Goal: Task Accomplishment & Management: Manage account settings

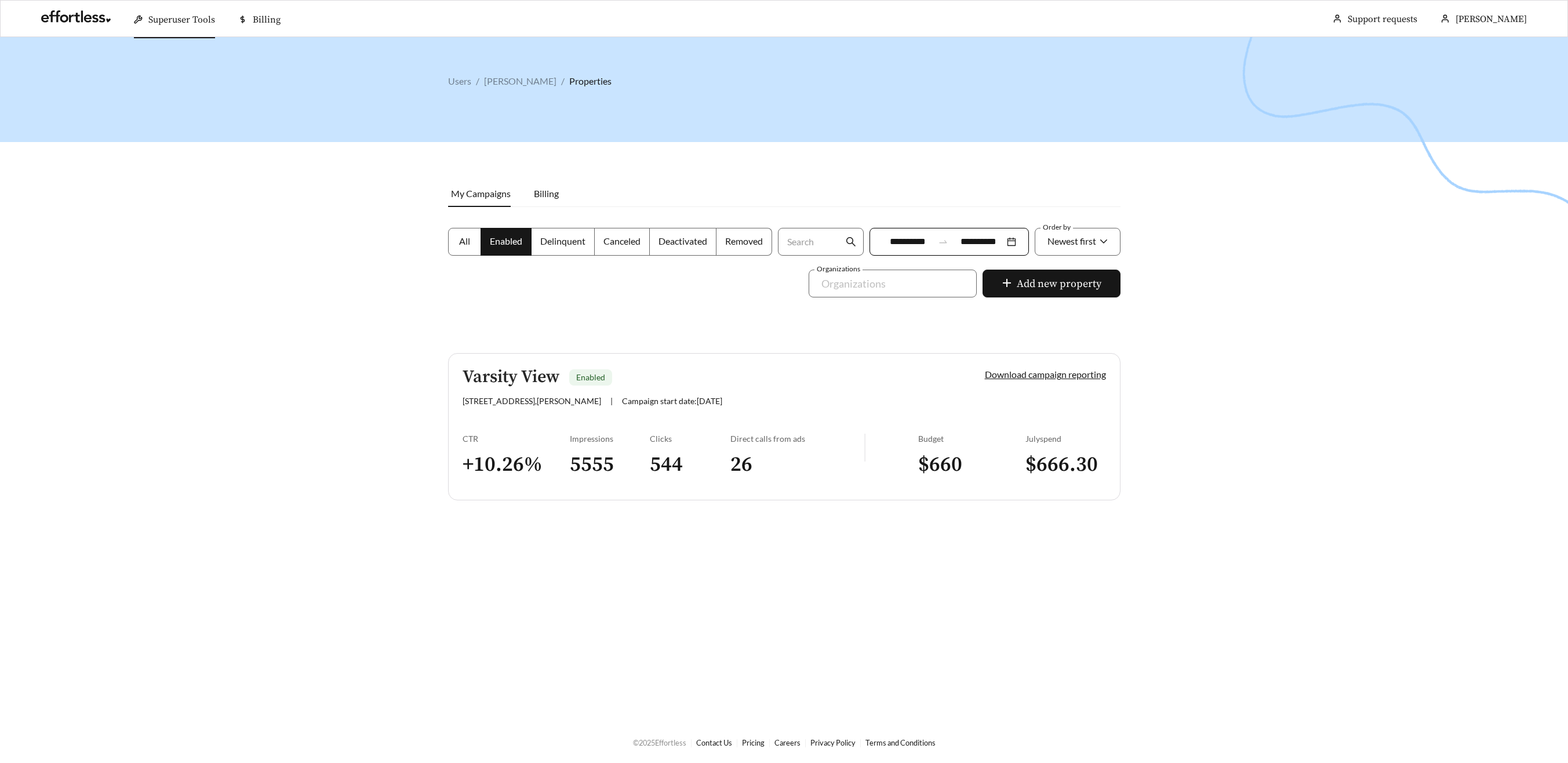
scroll to position [37, 0]
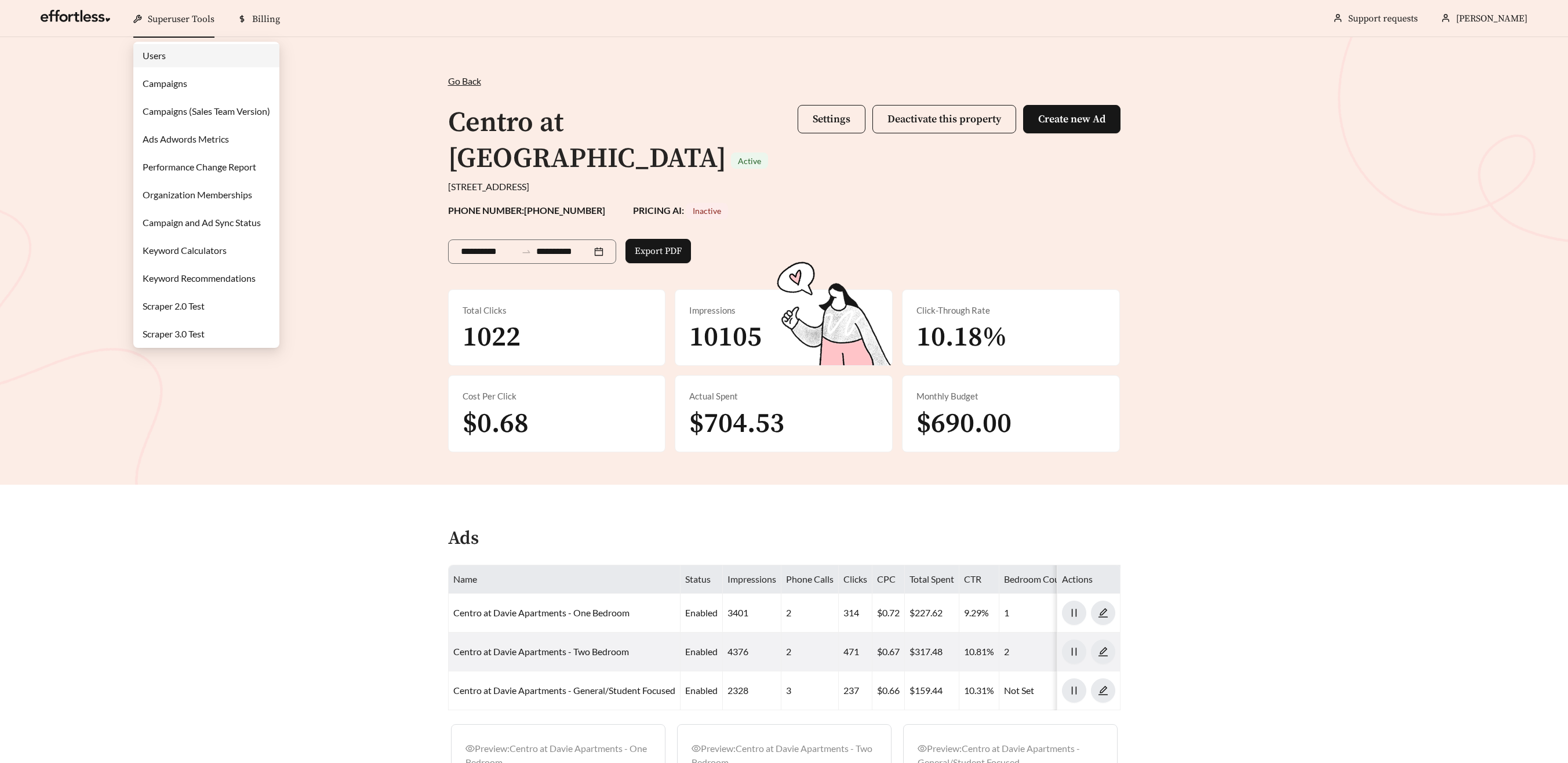
click at [165, 15] on span "Superuser Tools" at bounding box center [181, 19] width 67 height 12
click at [178, 78] on link "Campaigns" at bounding box center [165, 83] width 45 height 11
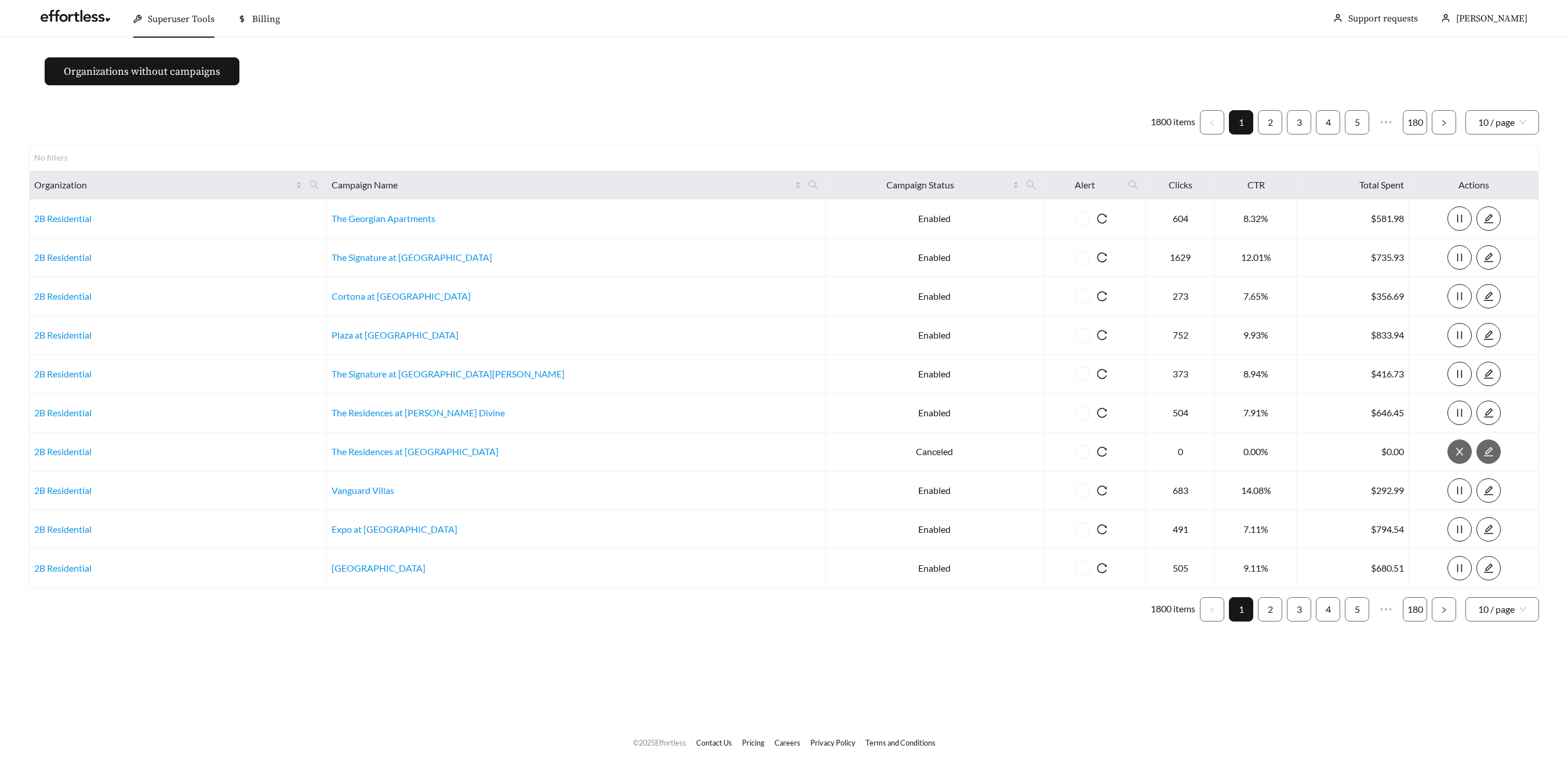
click at [178, 23] on span "Superuser Tools" at bounding box center [181, 19] width 67 height 12
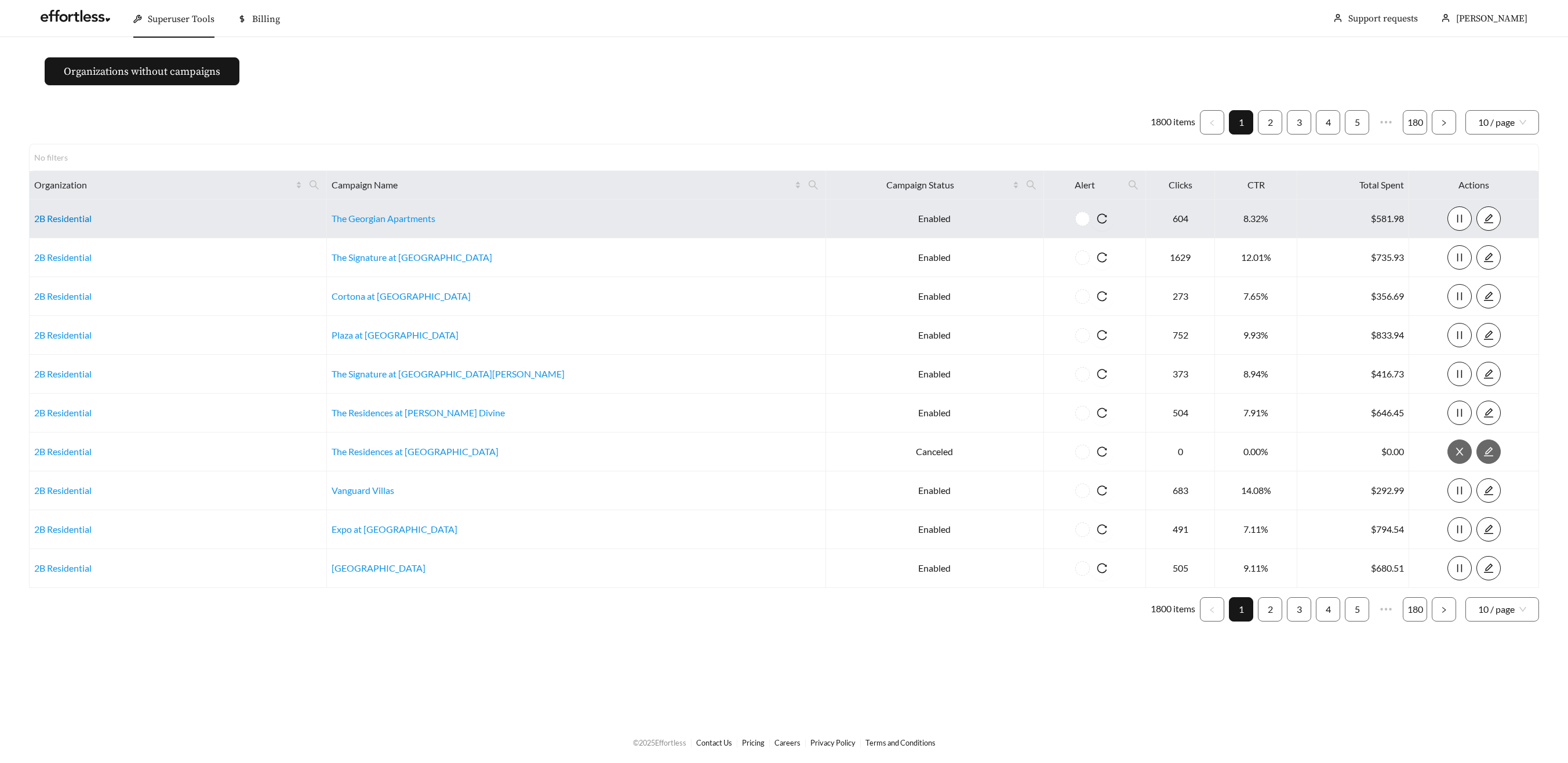
click at [70, 219] on link "2B Residential" at bounding box center [63, 218] width 58 height 11
click at [434, 221] on link "The Georgian Apartments" at bounding box center [383, 218] width 104 height 11
click at [178, 29] on div "Superuser Tools" at bounding box center [174, 19] width 81 height 37
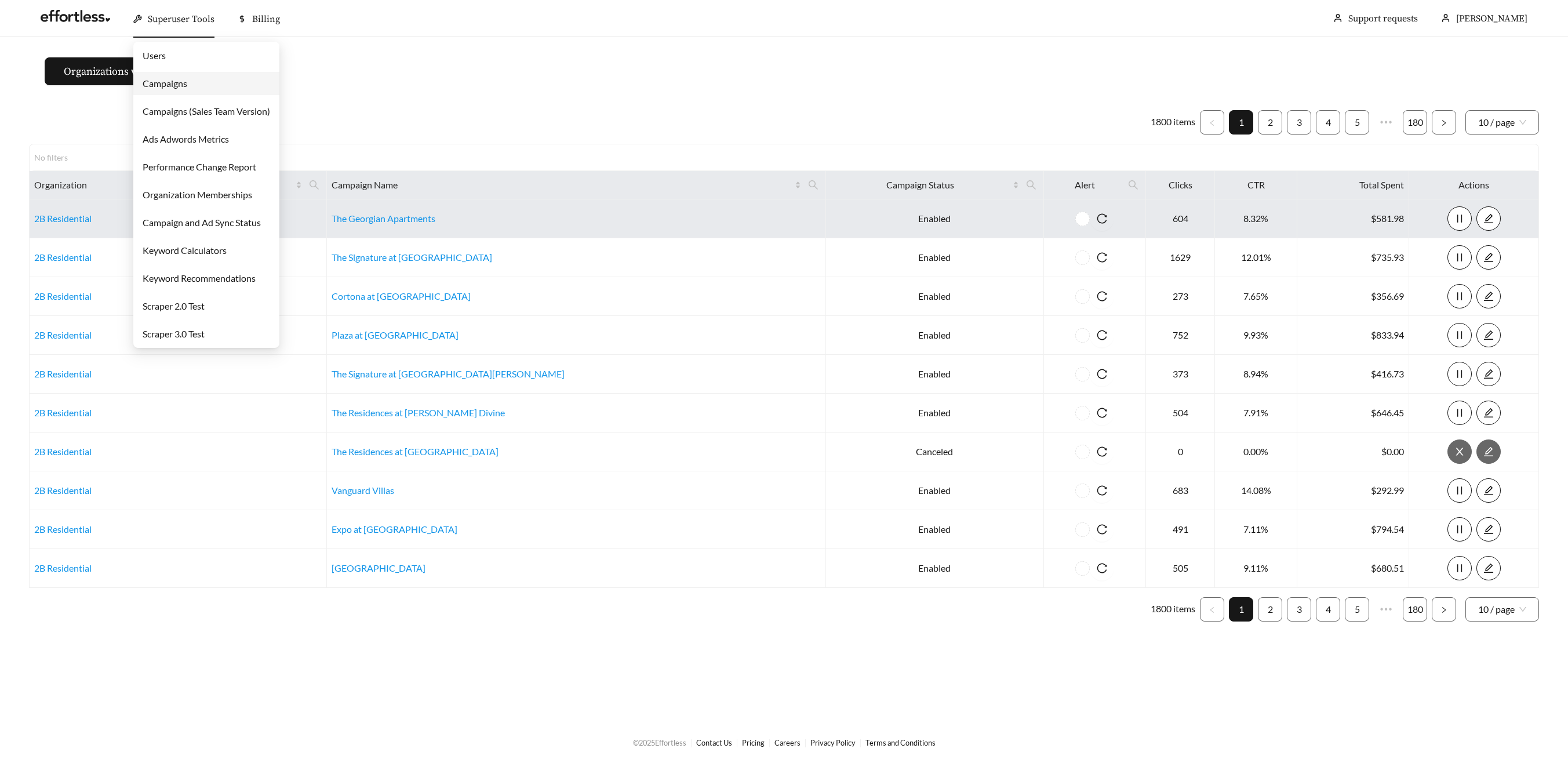
click at [181, 89] on link "Campaigns" at bounding box center [165, 83] width 45 height 11
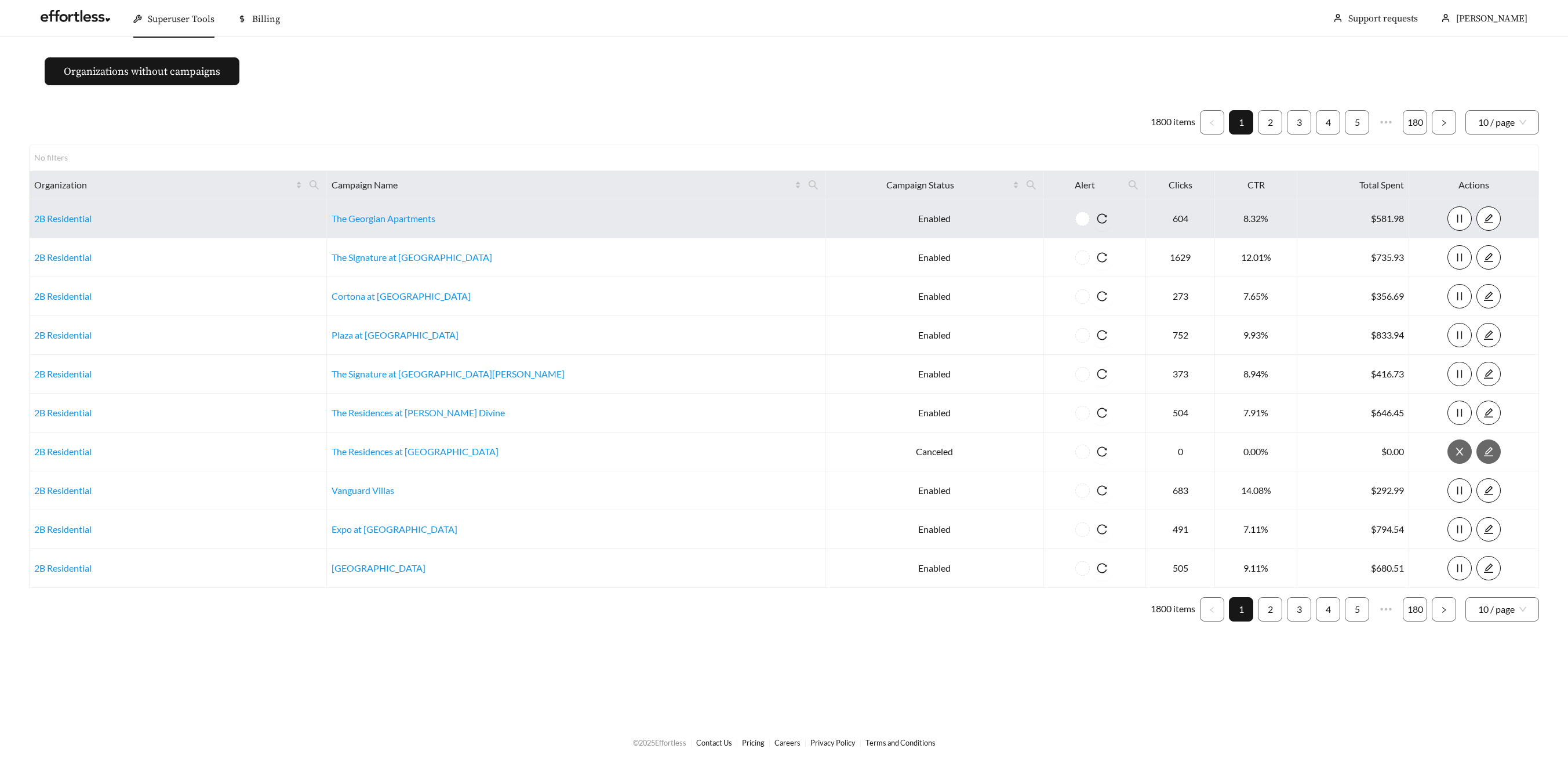
click at [180, 92] on main "Organizations without campaigns 1800 items 1 2 3 4 5 ••• 180 10 / page No filte…" at bounding box center [784, 379] width 1568 height 685
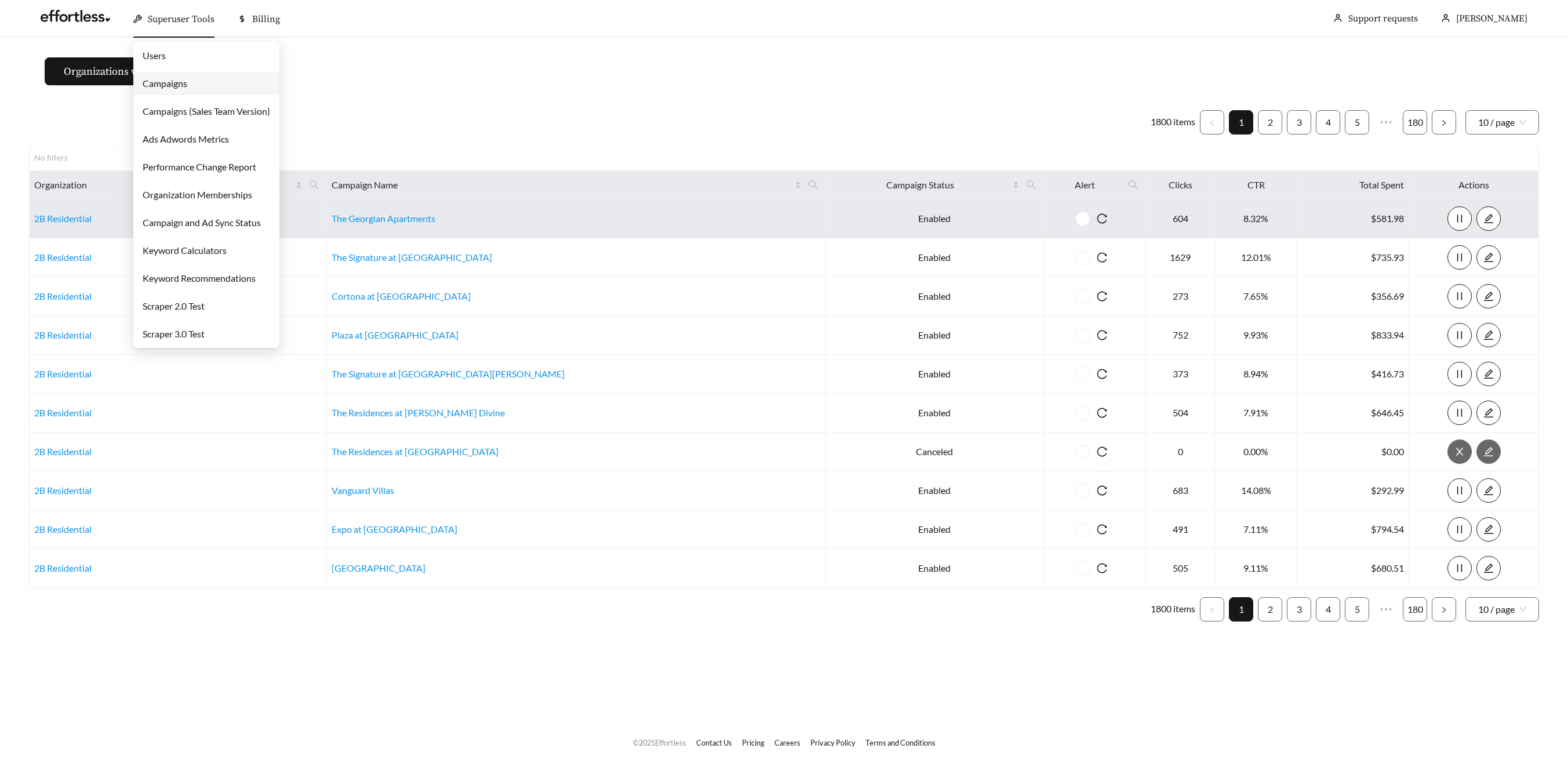
click at [178, 89] on link "Campaigns" at bounding box center [165, 83] width 45 height 11
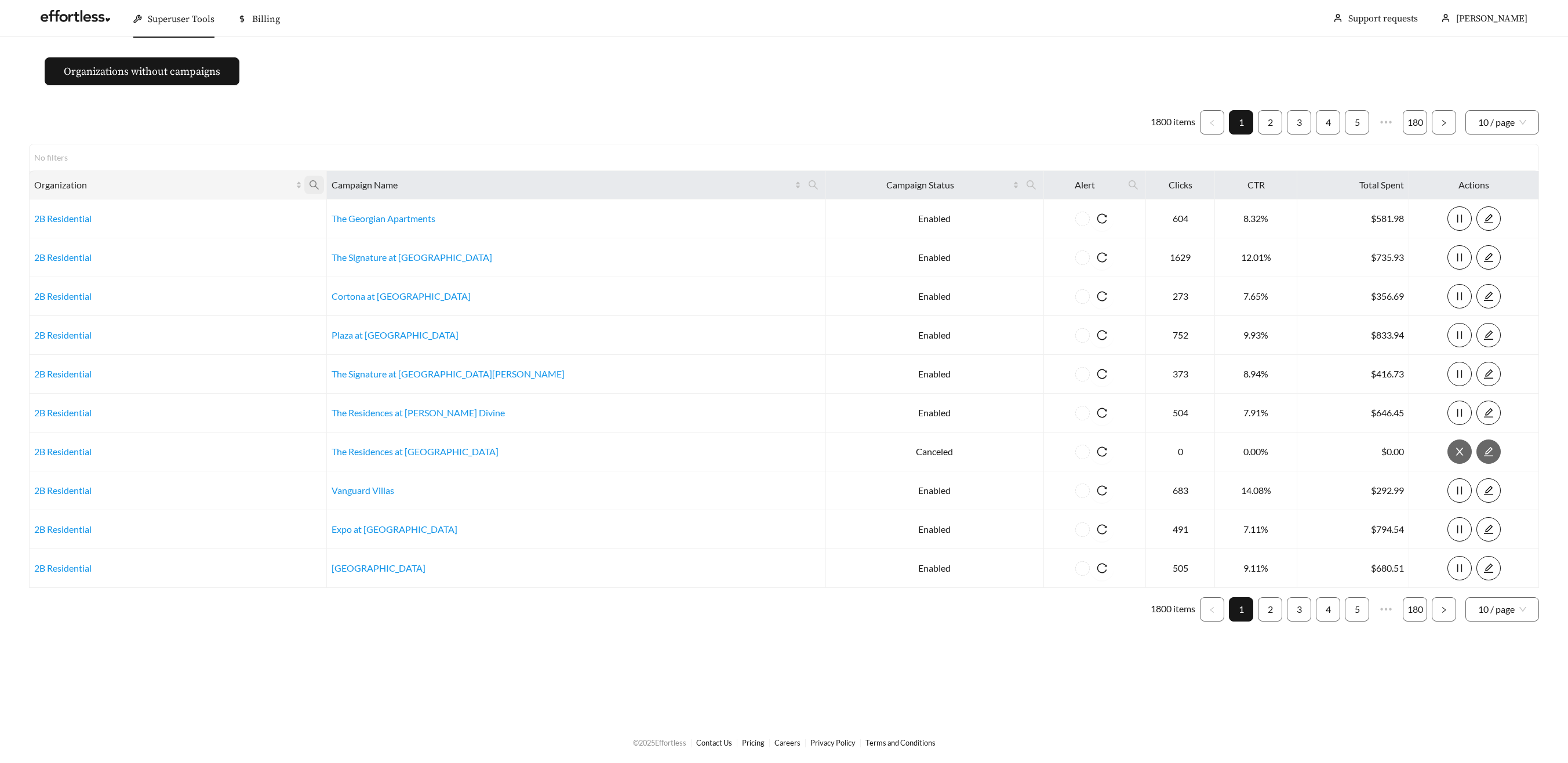
click at [319, 186] on icon "search" at bounding box center [314, 184] width 10 height 10
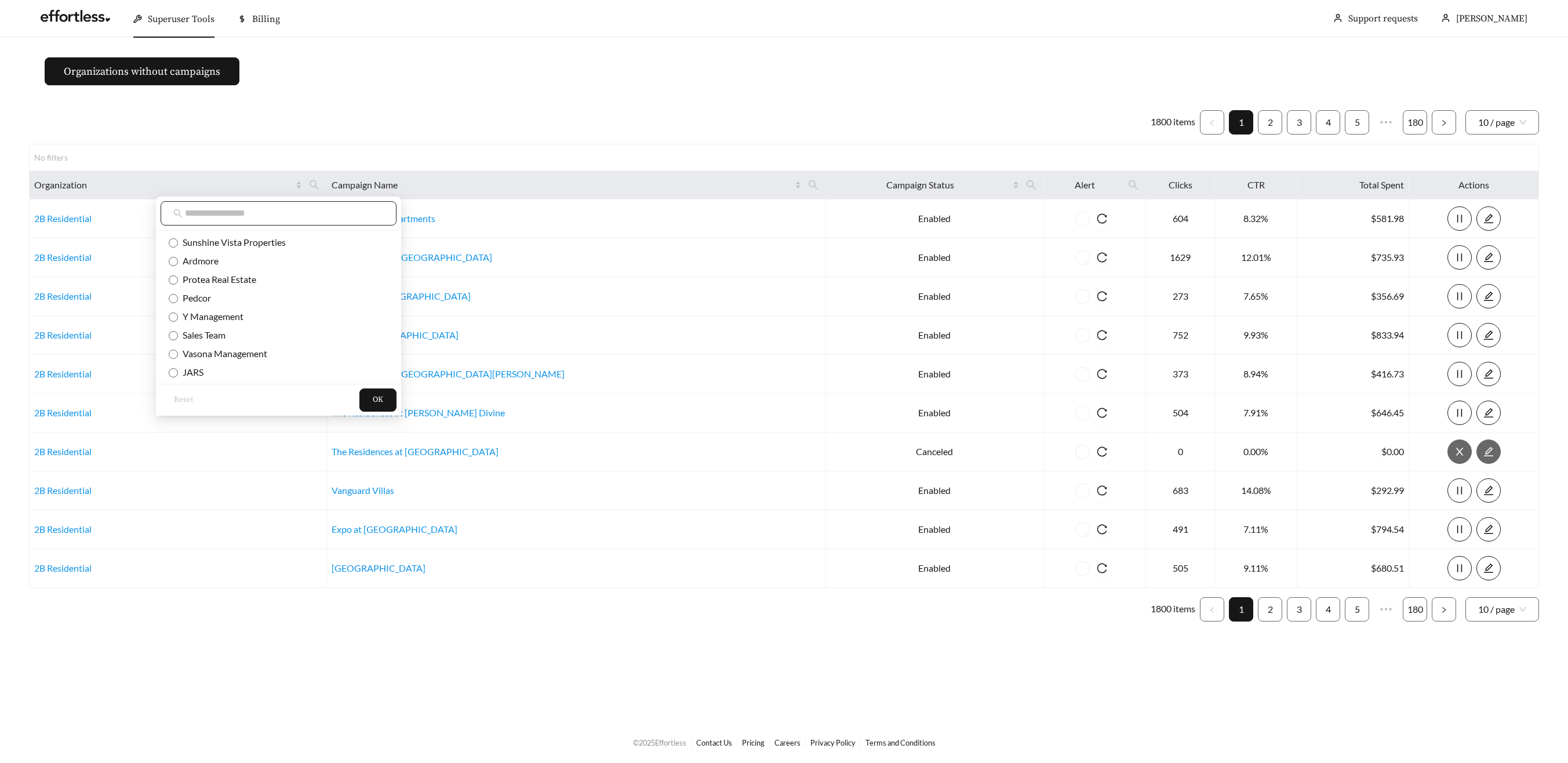
click at [254, 202] on span at bounding box center [278, 213] width 236 height 25
click at [253, 211] on input "text" at bounding box center [284, 213] width 199 height 14
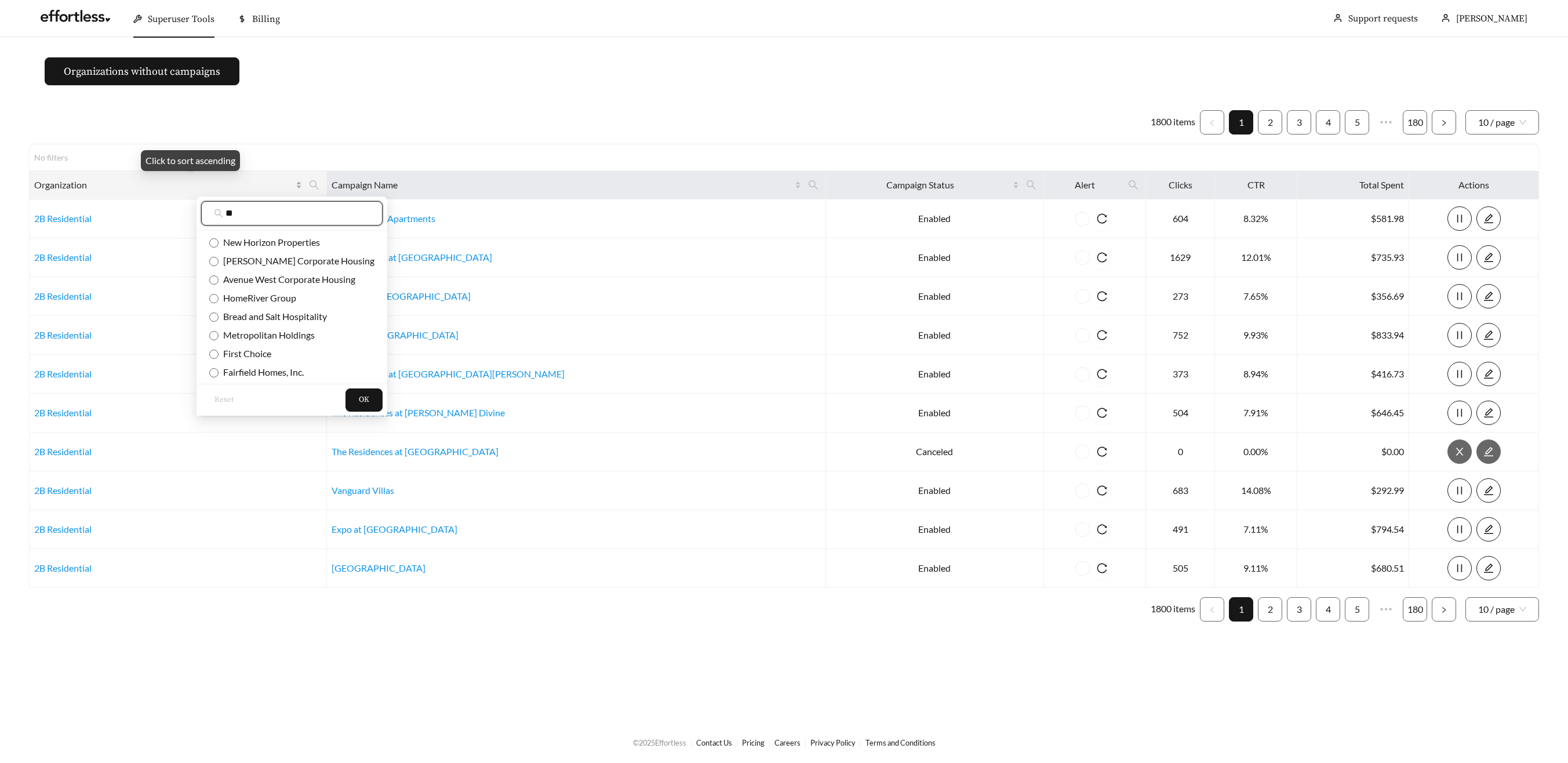
type input "*"
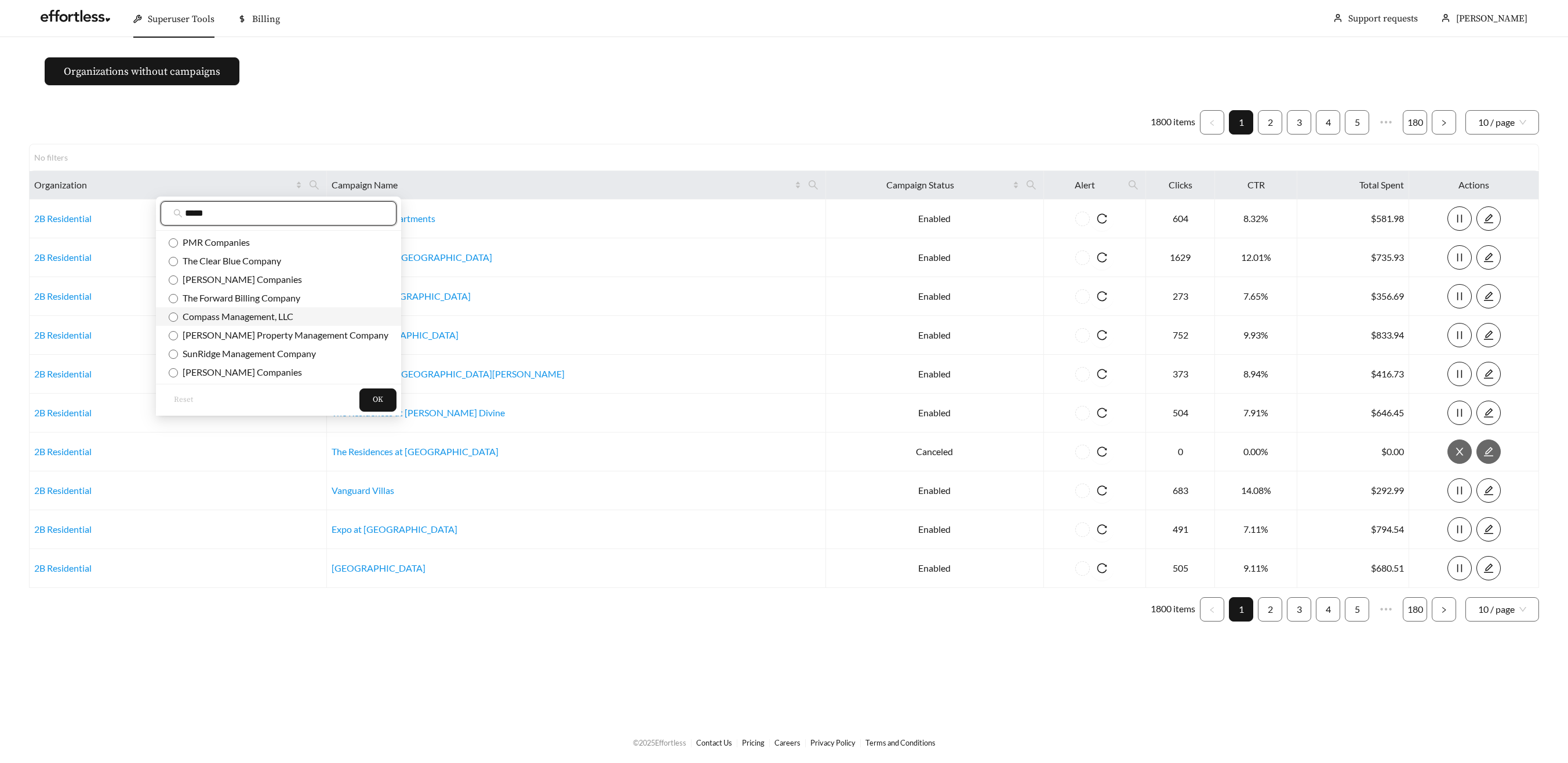
type input "*****"
click at [237, 316] on span "Compass Management, LLC" at bounding box center [236, 316] width 115 height 11
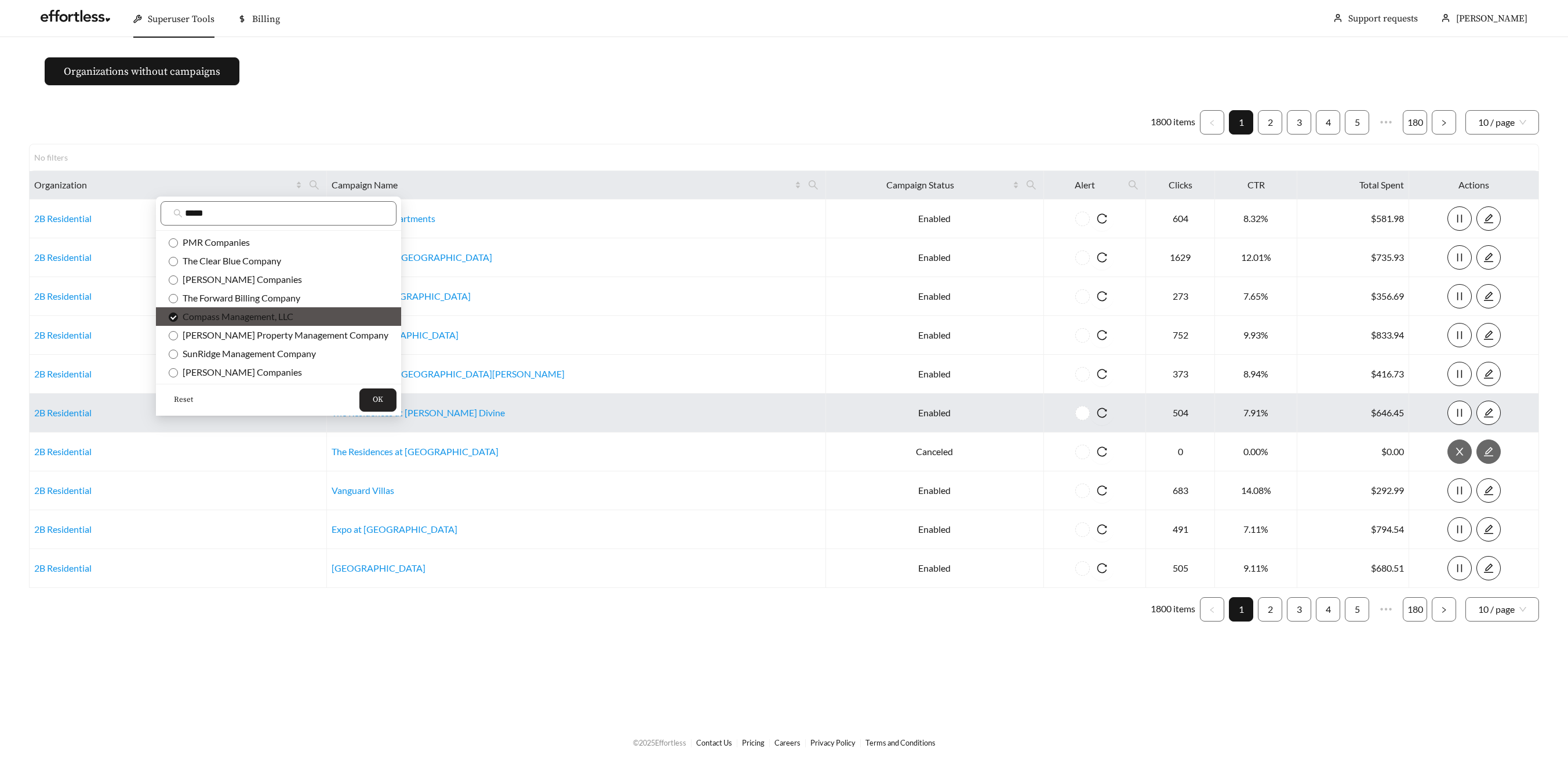
click at [372, 395] on span "OK" at bounding box center [377, 400] width 10 height 12
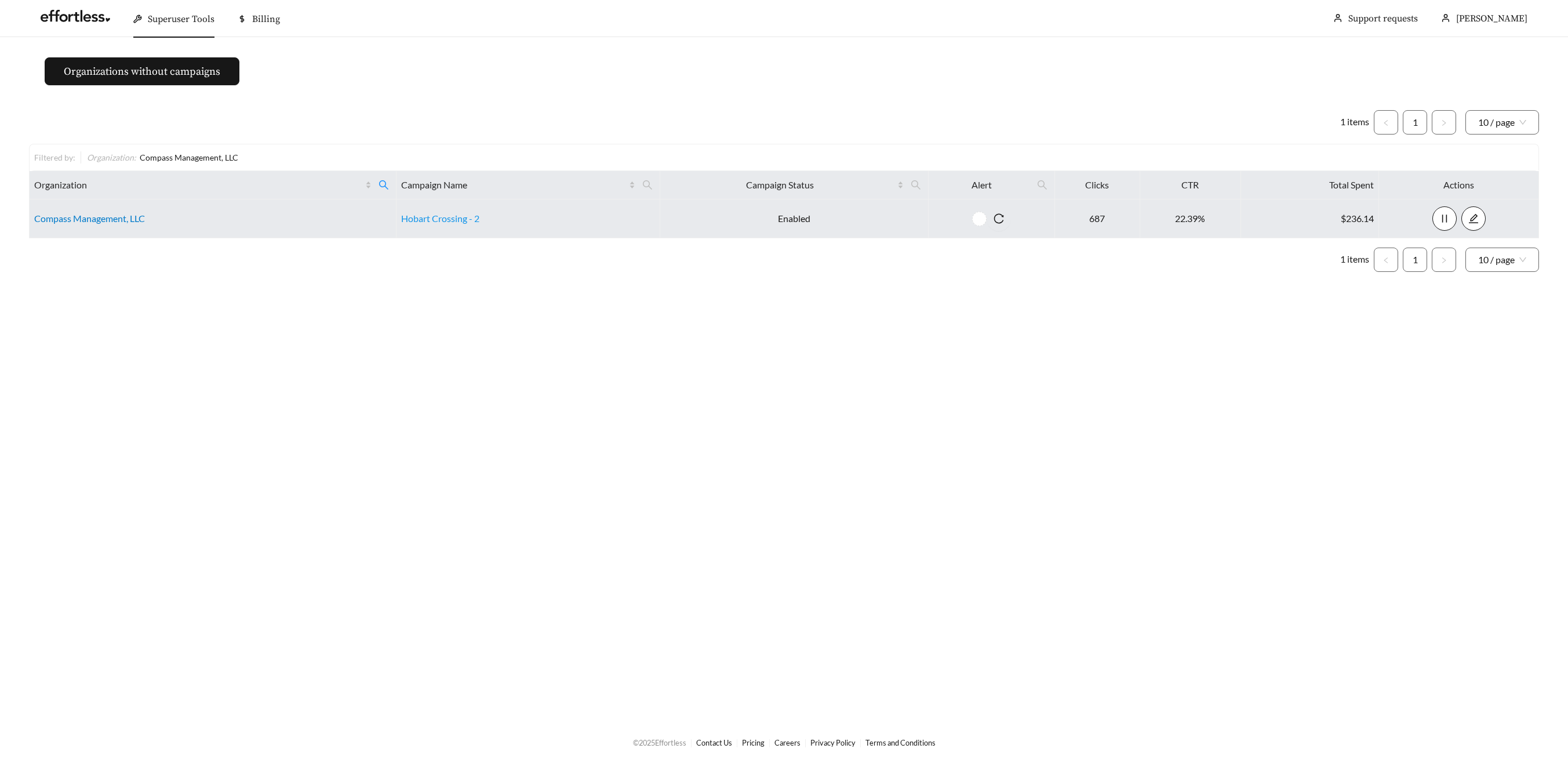
click at [129, 223] on link "Compass Management, LLC" at bounding box center [89, 218] width 111 height 11
click at [81, 217] on link "Compass Management, LLC" at bounding box center [89, 218] width 111 height 11
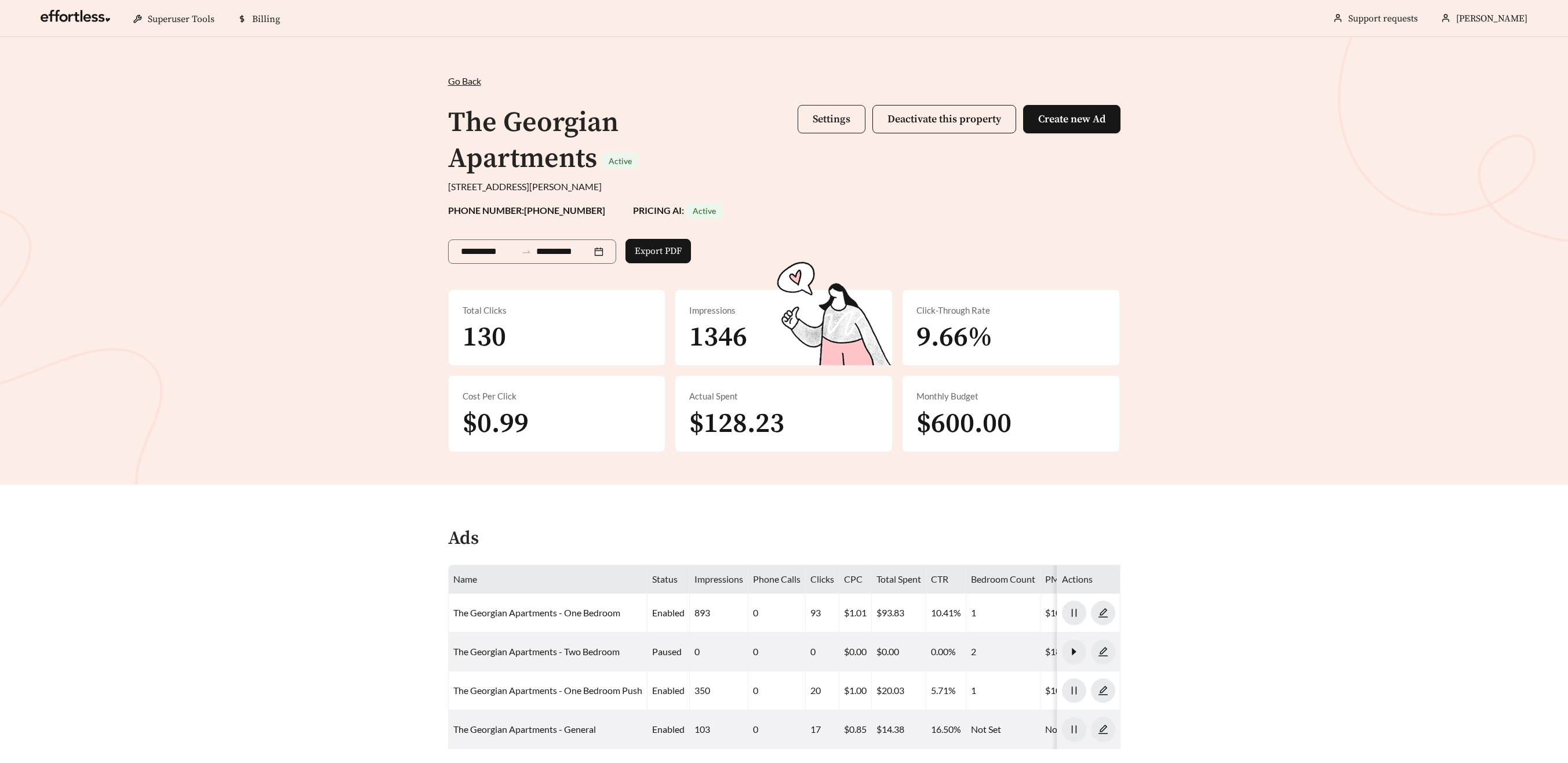
click at [835, 126] on button "Settings" at bounding box center [831, 119] width 68 height 28
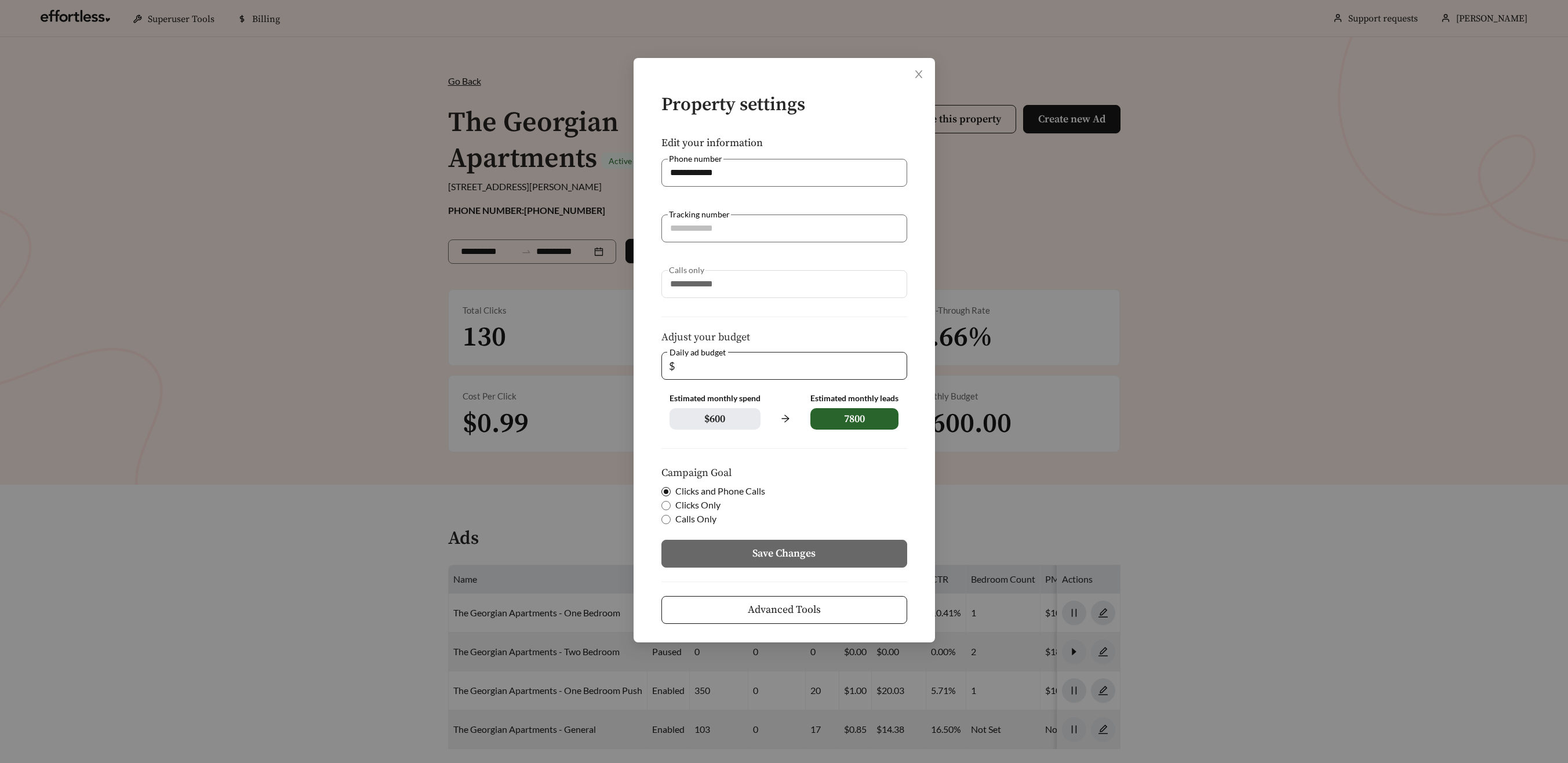
drag, startPoint x: 693, startPoint y: 367, endPoint x: 667, endPoint y: 365, distance: 26.1
click at [667, 365] on span "$ **" at bounding box center [784, 365] width 246 height 28
click at [693, 373] on input "**" at bounding box center [788, 366] width 222 height 27
type input "**"
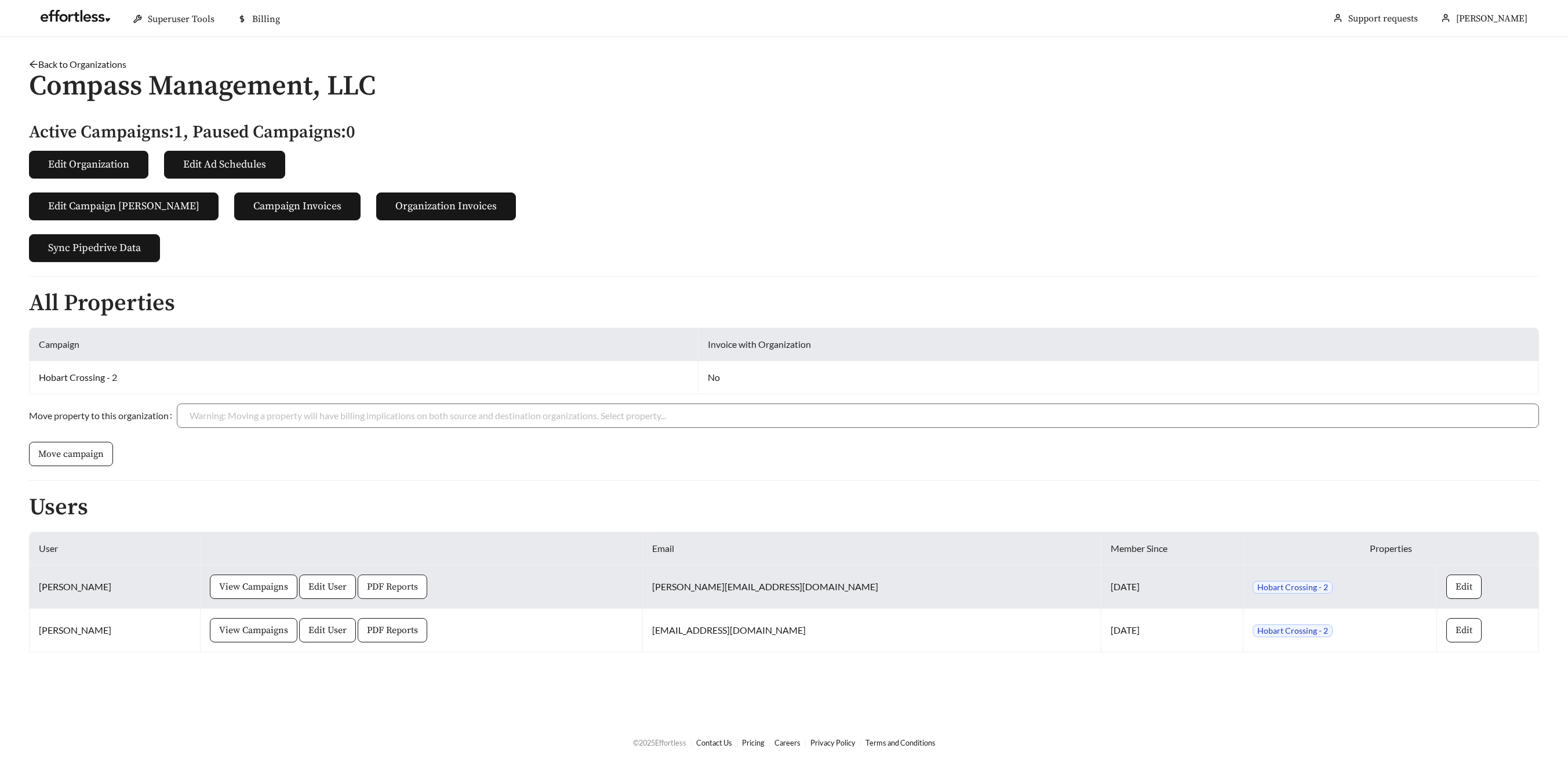
click at [392, 592] on span "PDF Reports" at bounding box center [392, 586] width 51 height 14
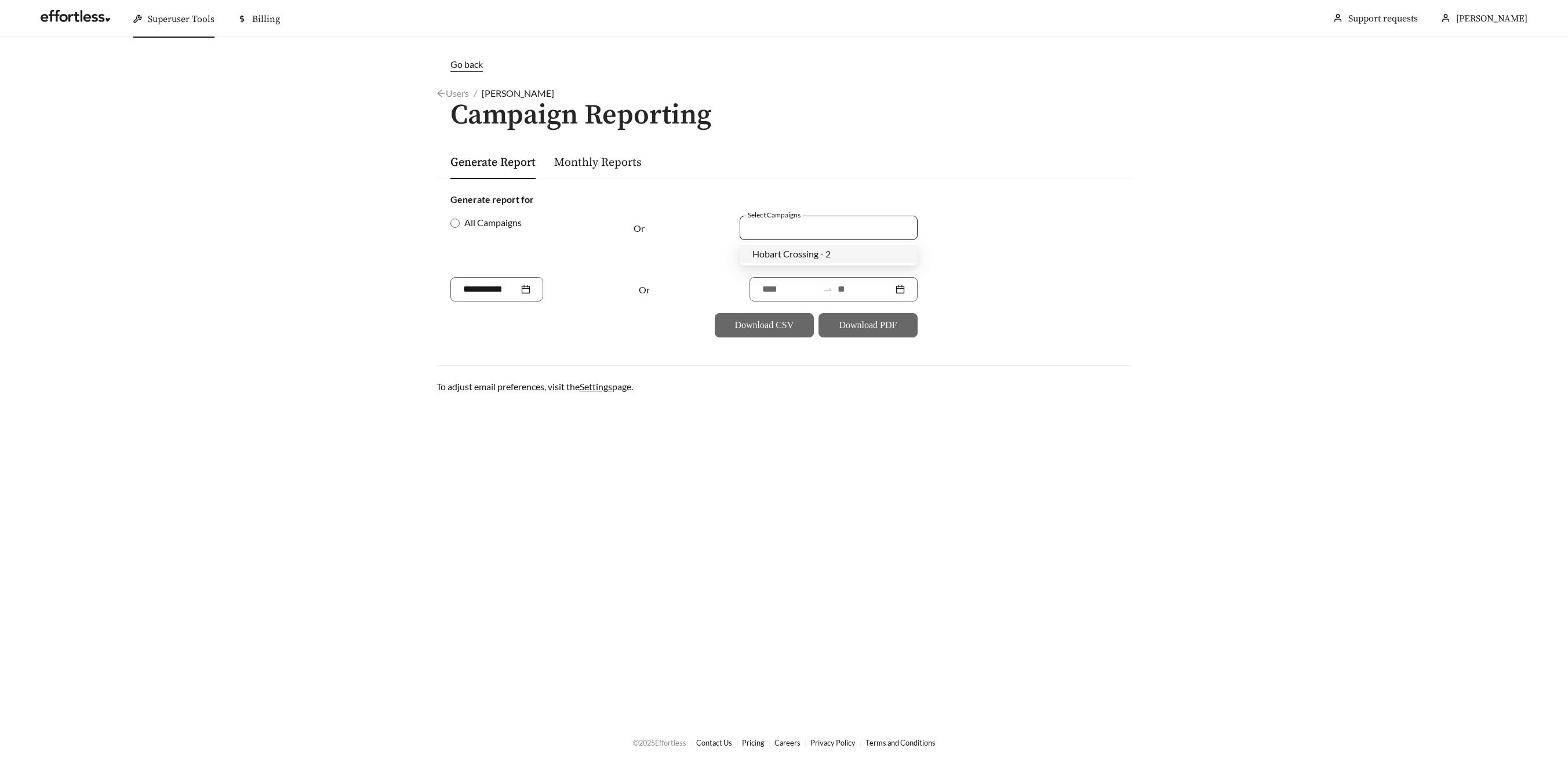
click at [748, 226] on div at bounding box center [749, 228] width 9 height 16
click at [766, 240] on div "Select Campaigns" at bounding box center [791, 240] width 104 height 48
click at [761, 227] on div at bounding box center [820, 228] width 151 height 16
click at [772, 254] on span "Hobart Crossing - 2" at bounding box center [791, 254] width 78 height 11
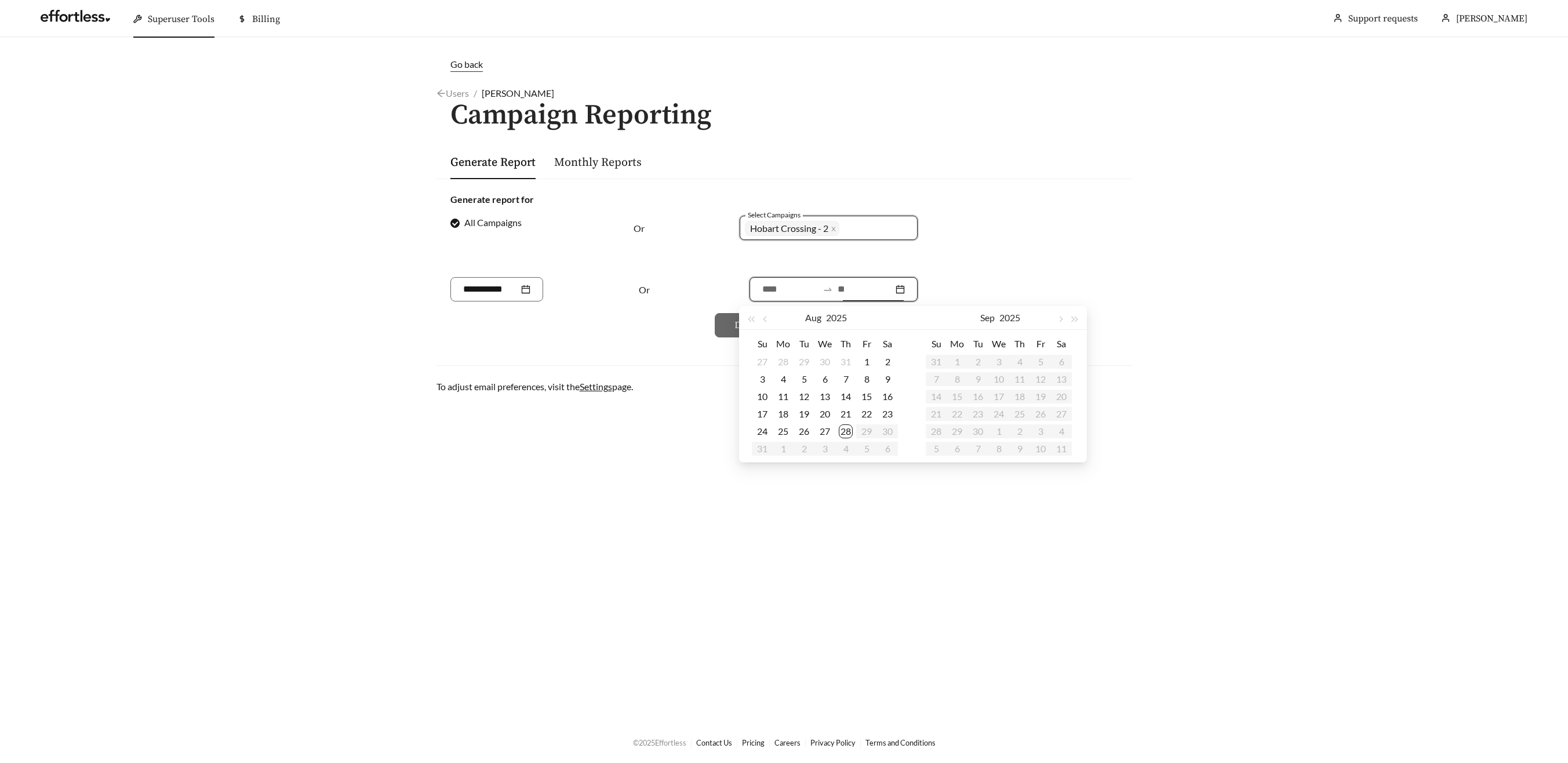
click at [831, 290] on div at bounding box center [834, 289] width 168 height 25
type input "**********"
click at [846, 433] on div "28" at bounding box center [845, 431] width 14 height 14
type input "**********"
click at [767, 321] on button "button" at bounding box center [766, 318] width 15 height 23
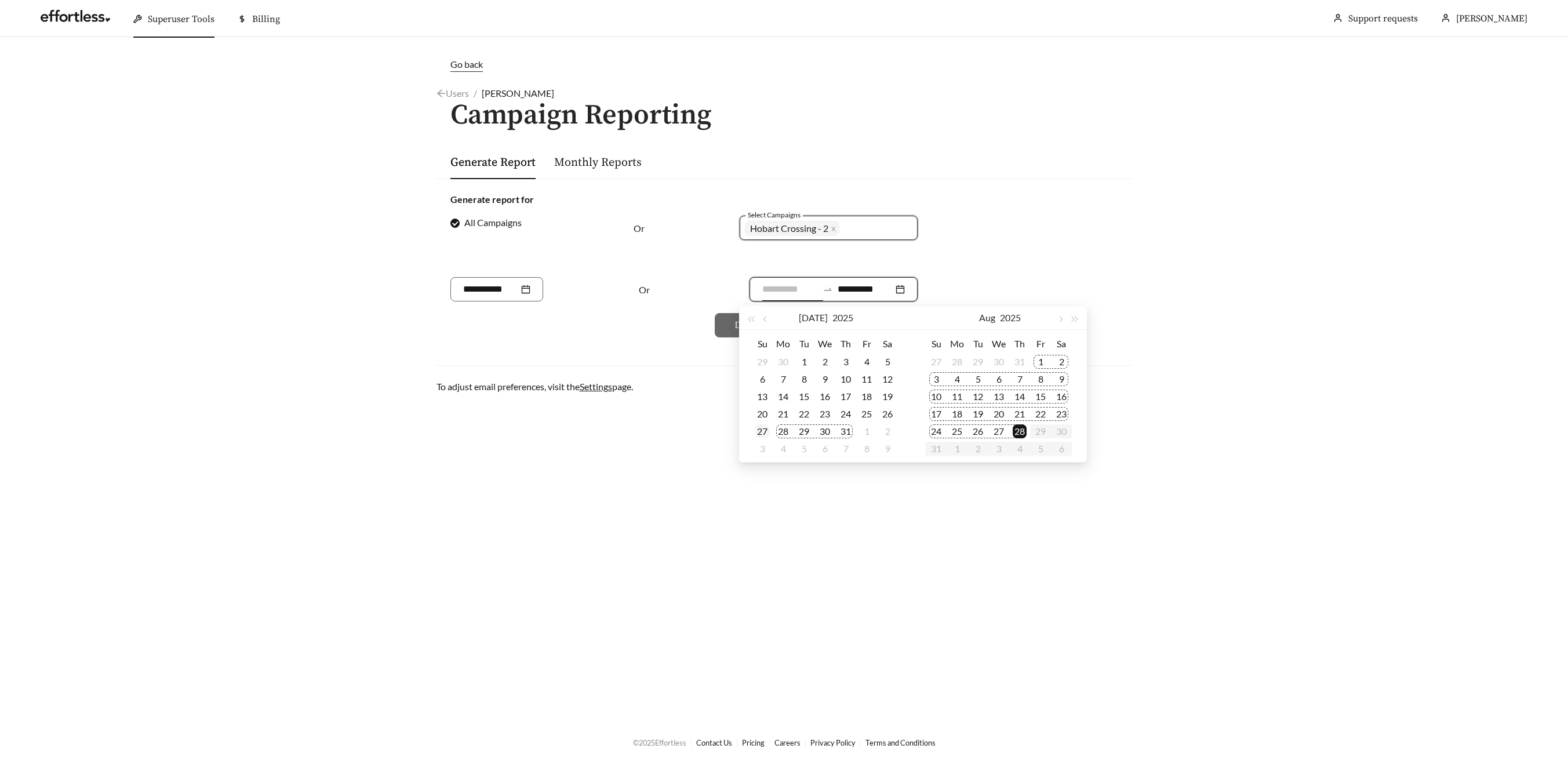
type input "**********"
click at [758, 430] on div "27" at bounding box center [762, 431] width 14 height 14
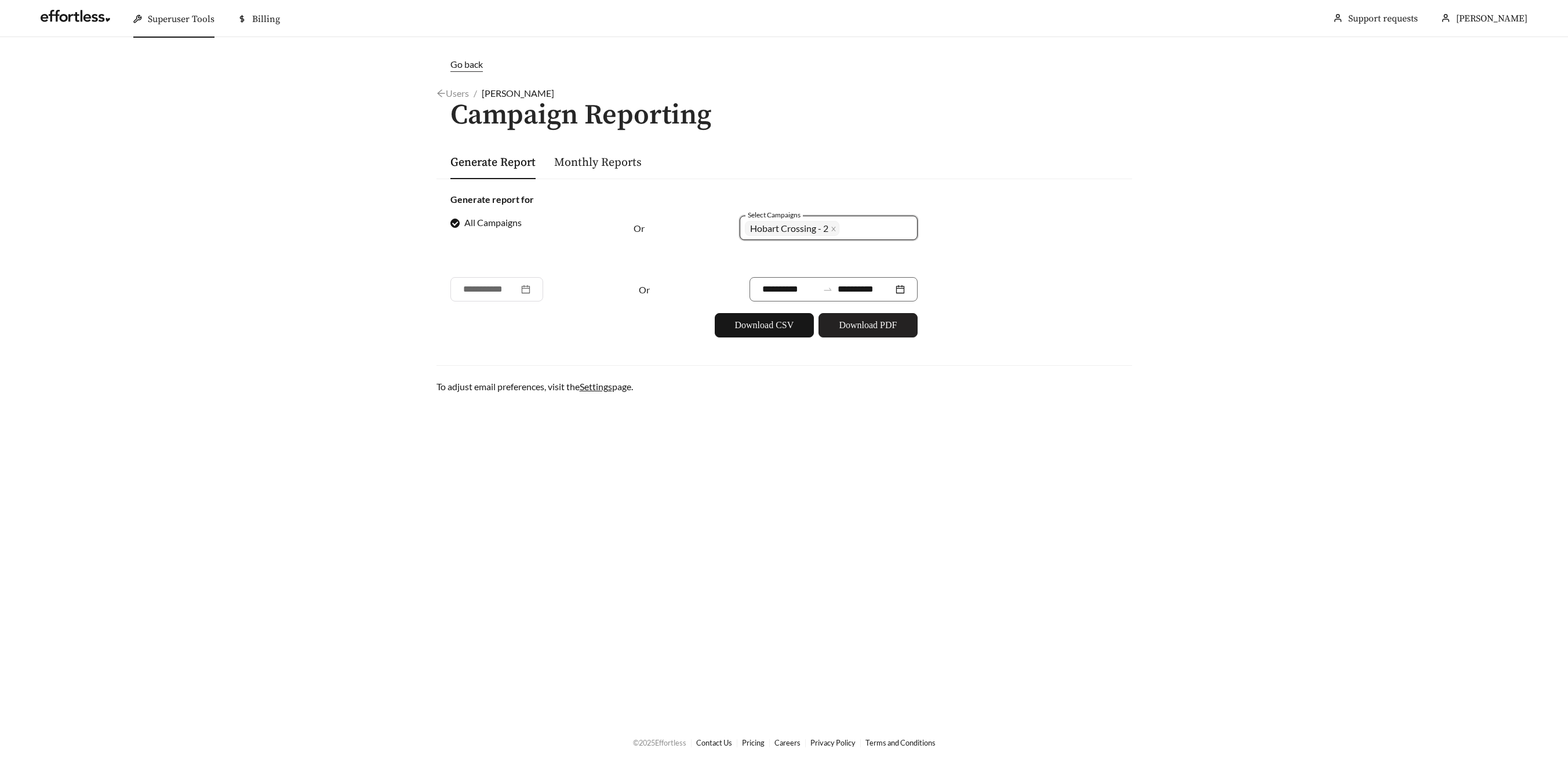
click at [859, 319] on span "Download PDF" at bounding box center [867, 325] width 58 height 14
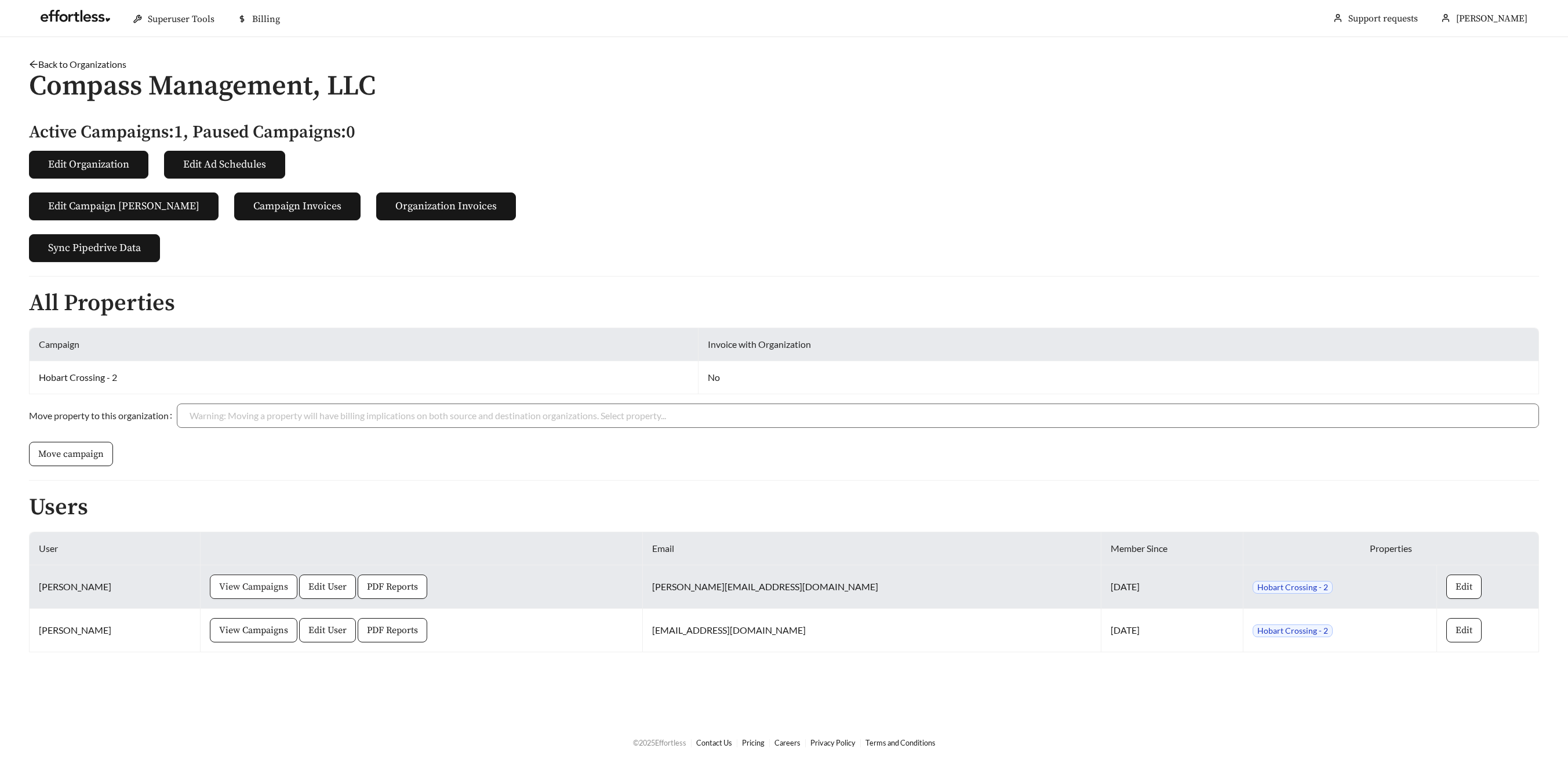
click at [232, 589] on span "View Campaigns" at bounding box center [254, 586] width 69 height 14
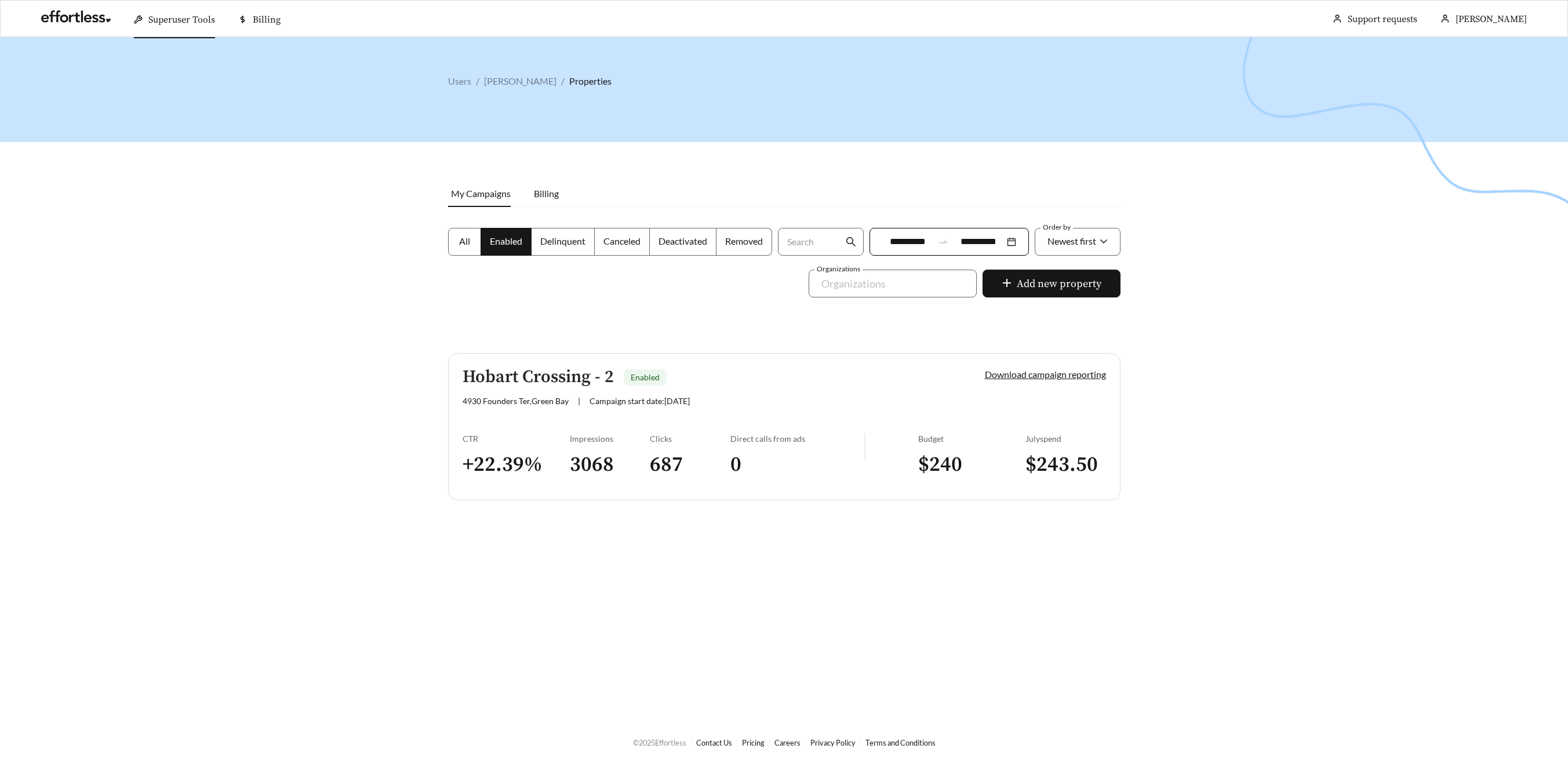
click at [589, 375] on h5 "Hobart Crossing - 2" at bounding box center [538, 377] width 151 height 19
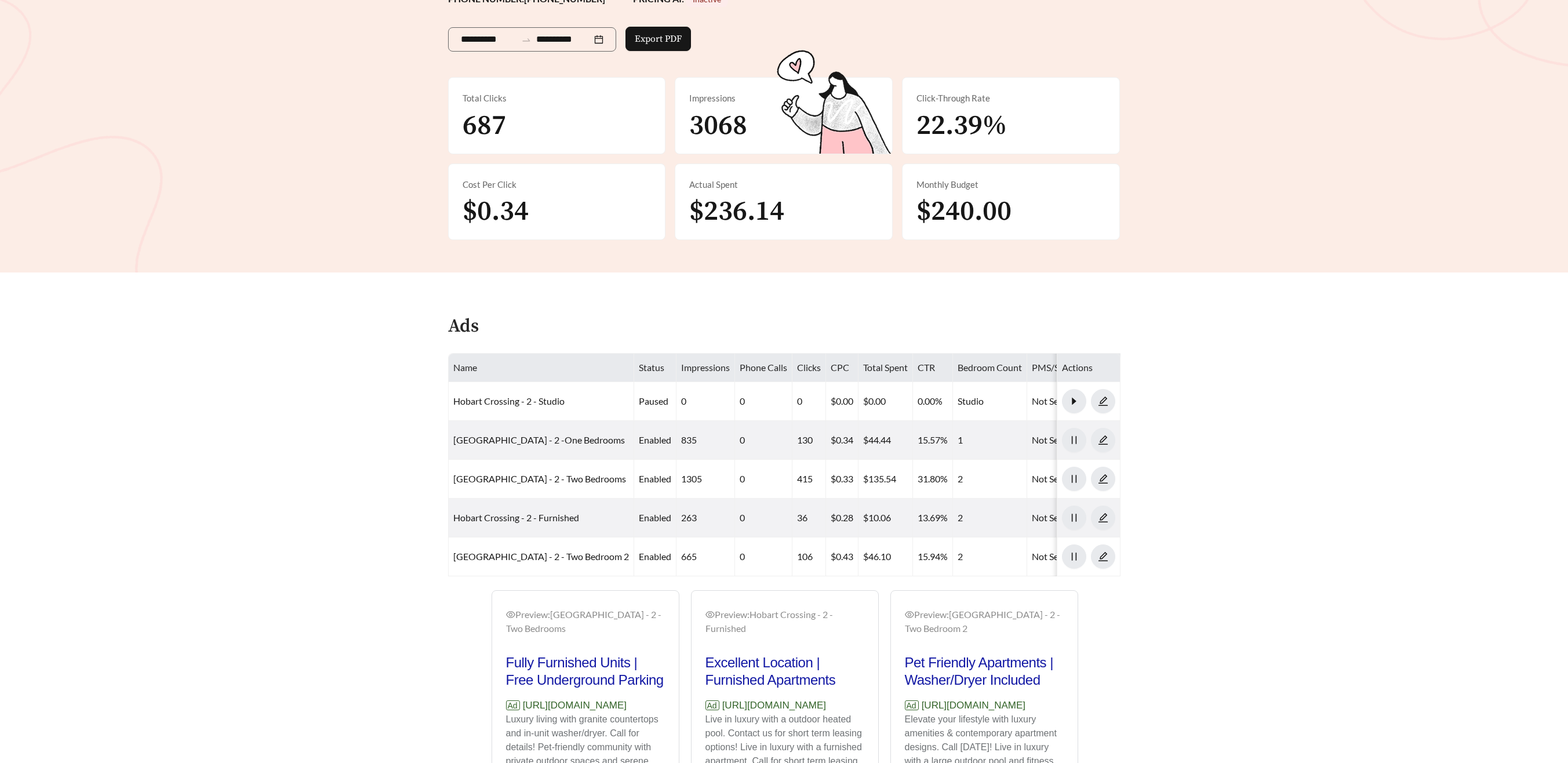
scroll to position [178, 0]
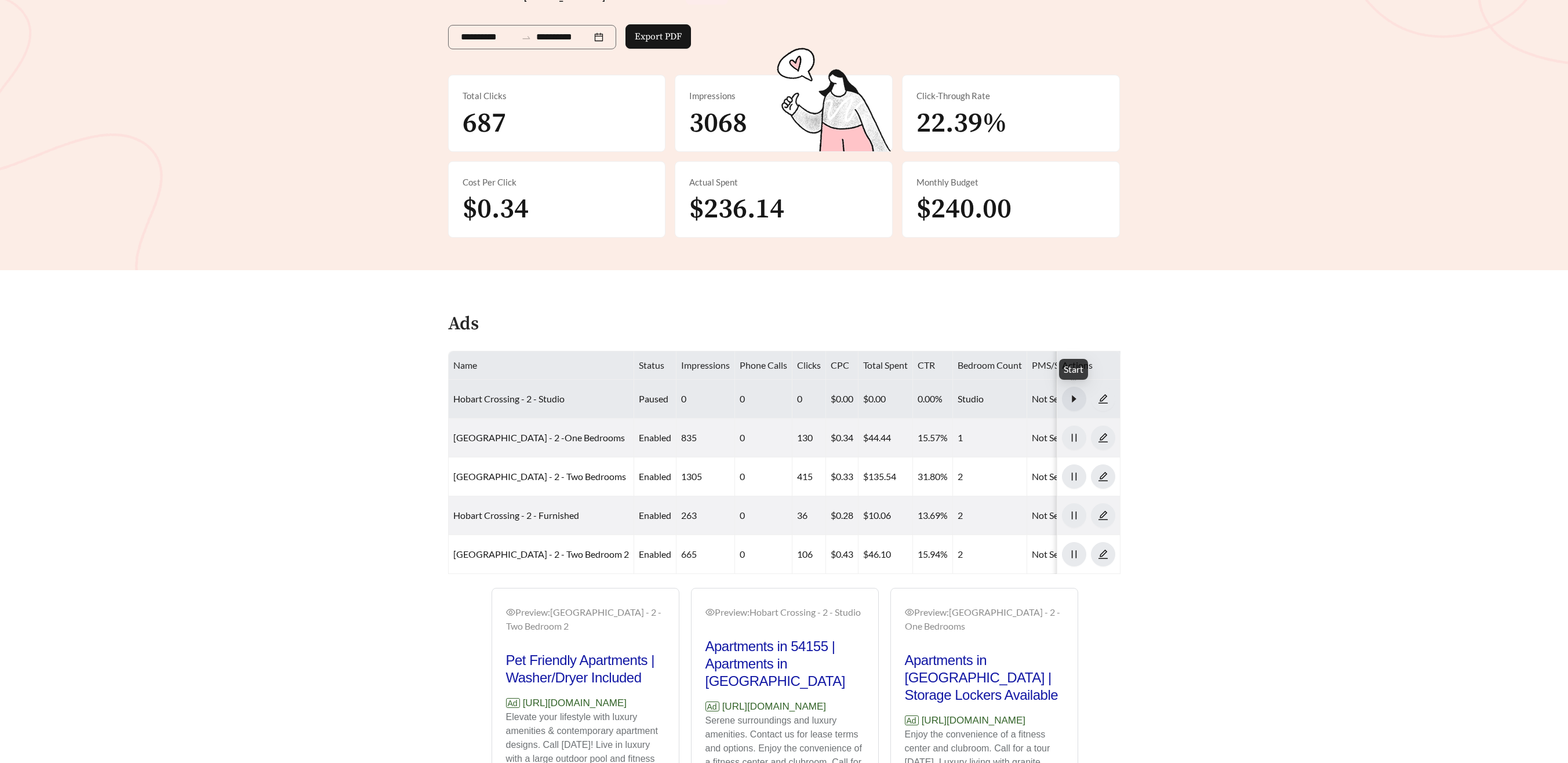
click at [1075, 400] on icon "caret-right" at bounding box center [1074, 399] width 10 height 10
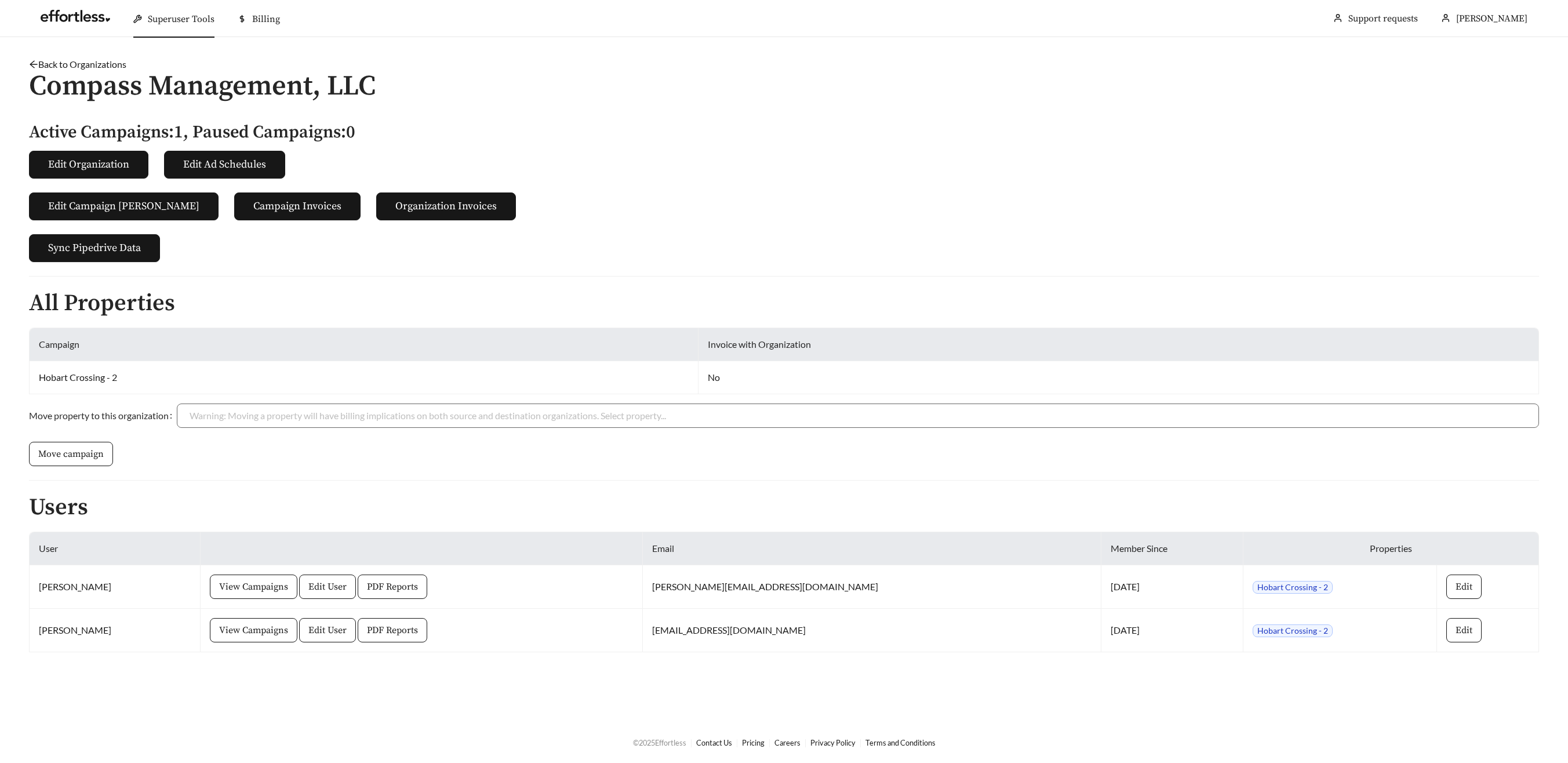
click at [170, 39] on main "Back to Organizations Compass Management, LLC Active Campaigns: 1 , Paused Camp…" at bounding box center [784, 379] width 1568 height 685
click at [172, 14] on span "Superuser Tools" at bounding box center [181, 19] width 67 height 12
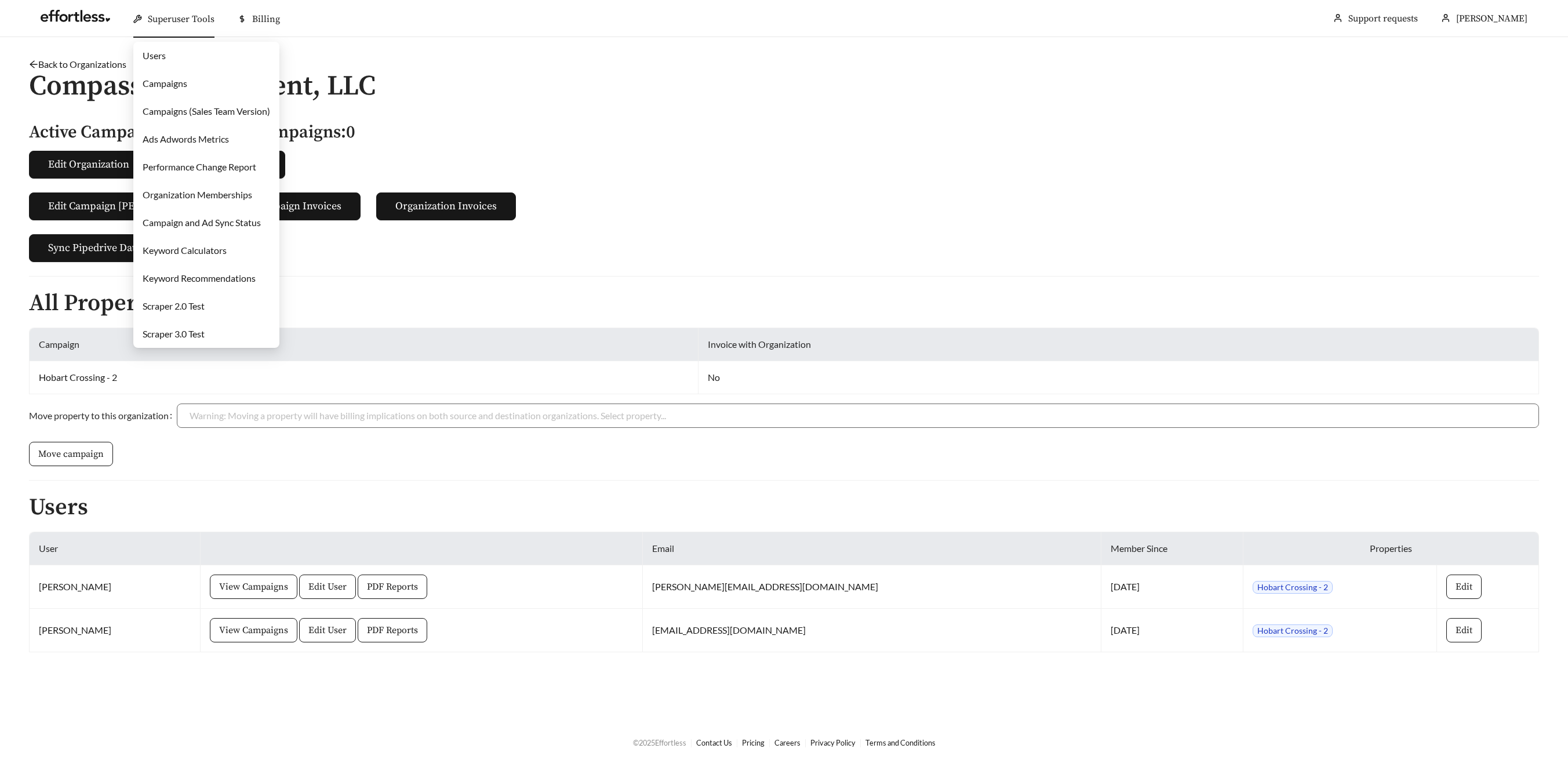
click at [162, 78] on link "Campaigns" at bounding box center [165, 83] width 45 height 11
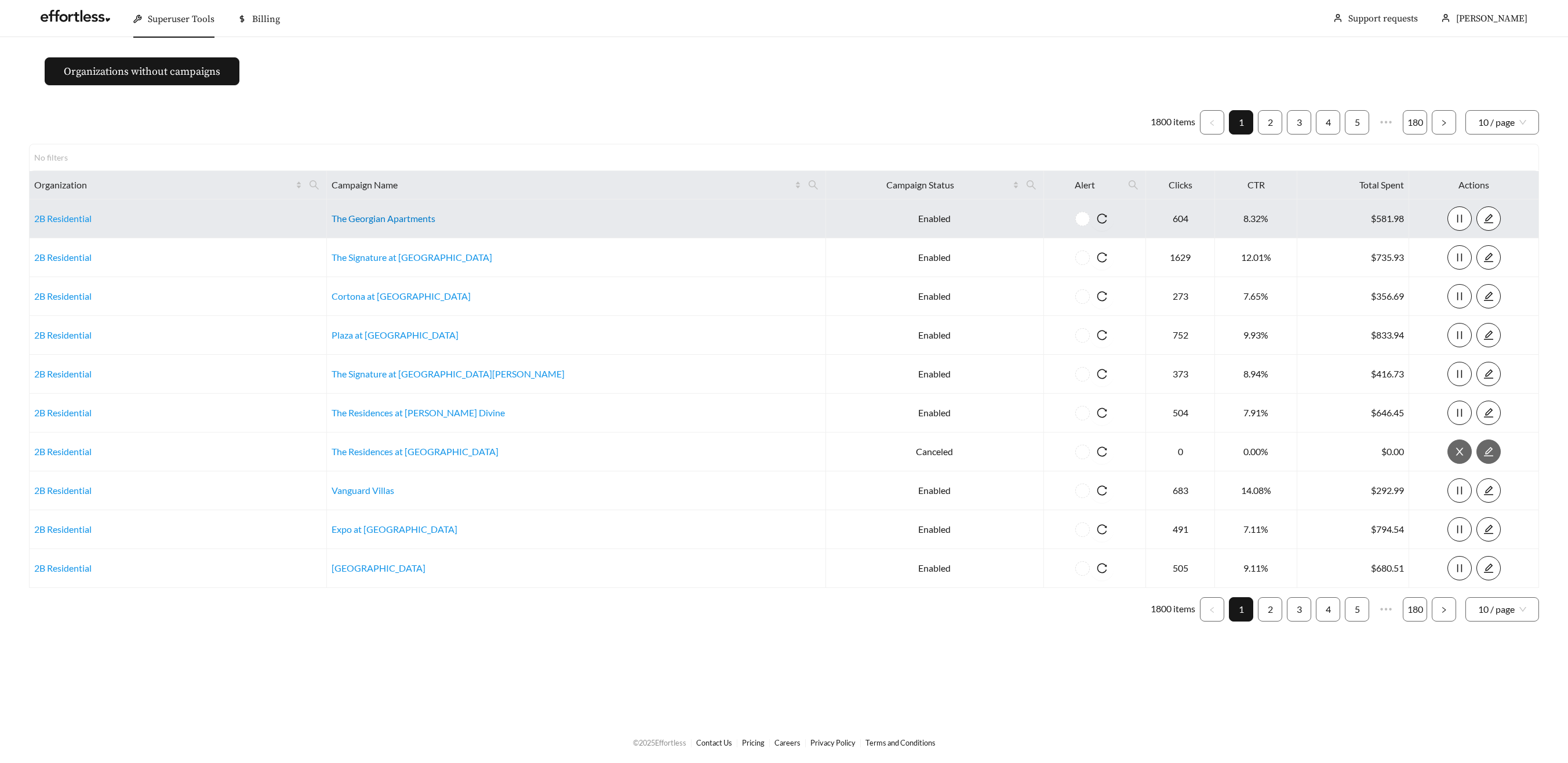
click at [390, 221] on link "The Georgian Apartments" at bounding box center [383, 218] width 104 height 11
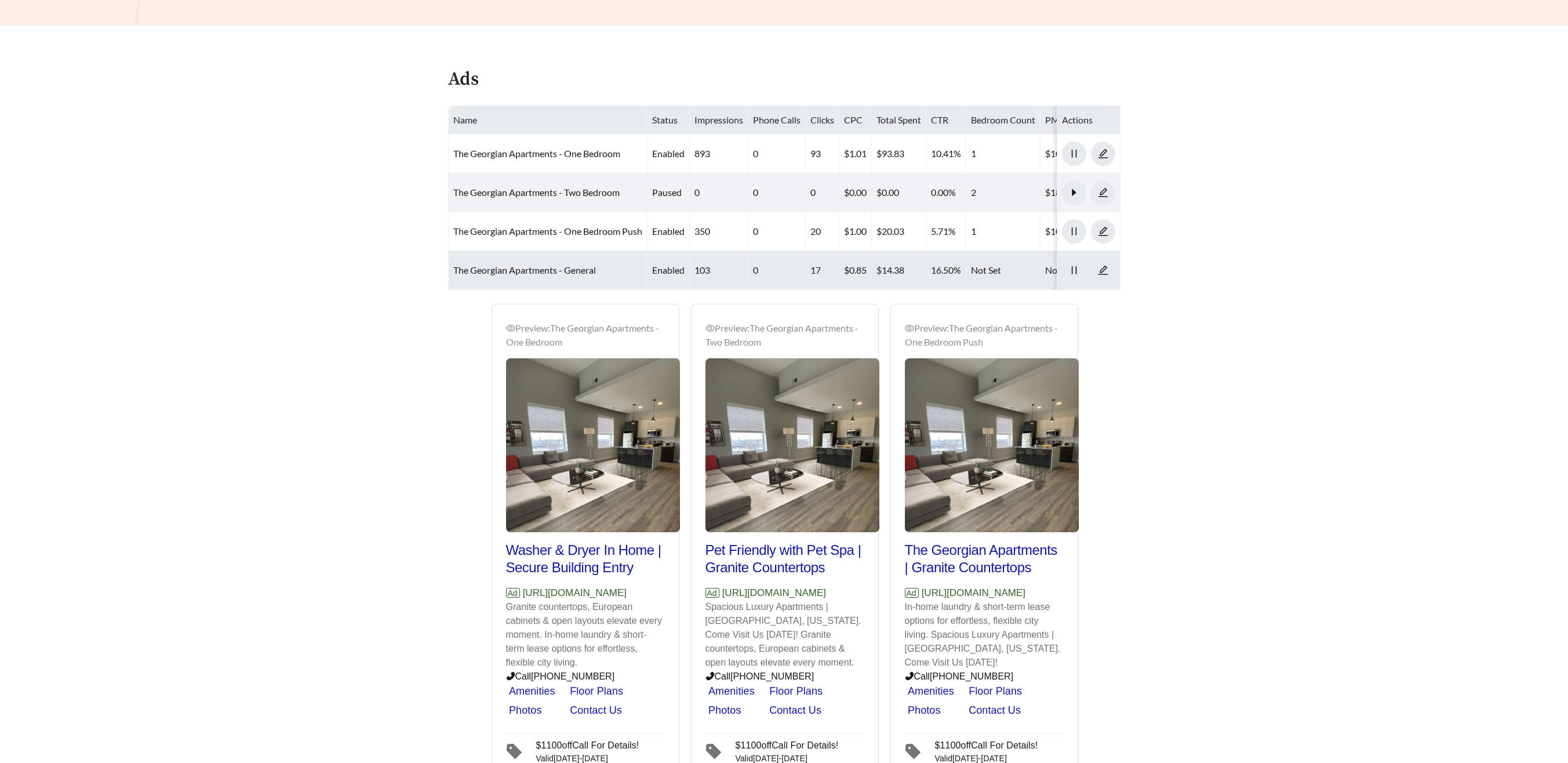
scroll to position [545, 0]
